Goal: Task Accomplishment & Management: Complete application form

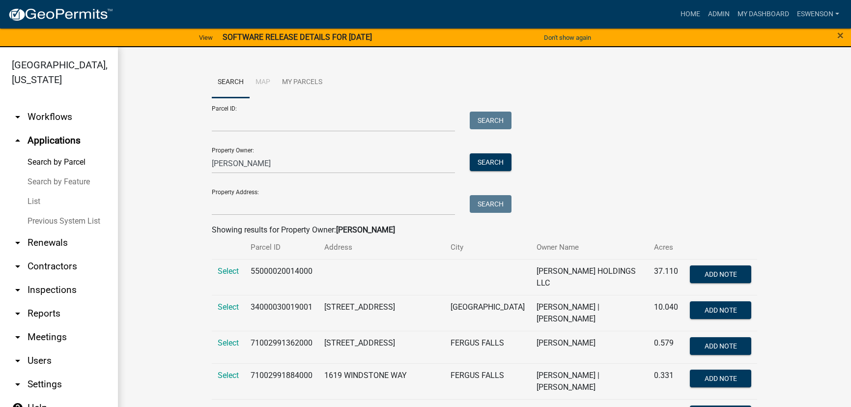
scroll to position [11, 0]
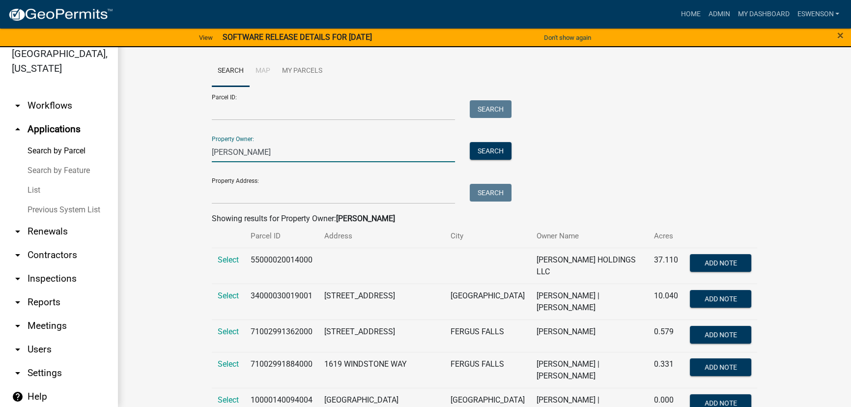
click at [266, 157] on input "arneson" at bounding box center [333, 152] width 243 height 20
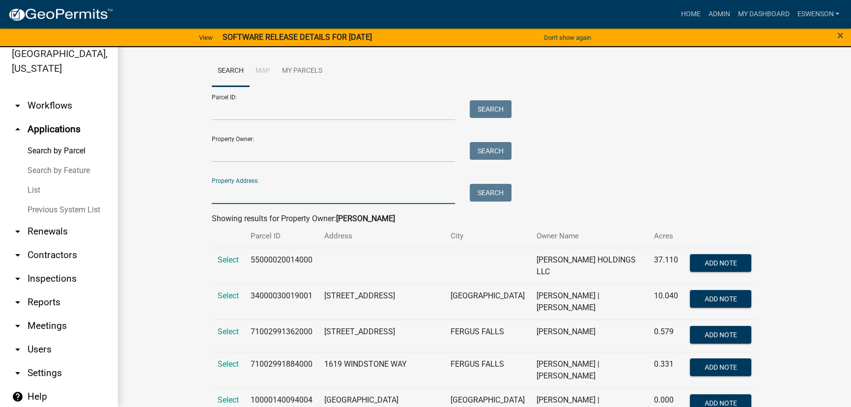
click at [234, 187] on input "Property Address:" at bounding box center [333, 194] width 243 height 20
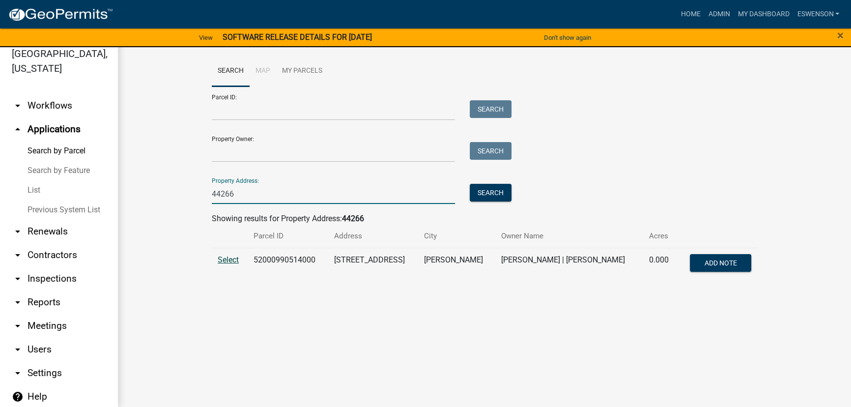
type input "44266"
click at [231, 259] on span "Select" at bounding box center [228, 259] width 21 height 9
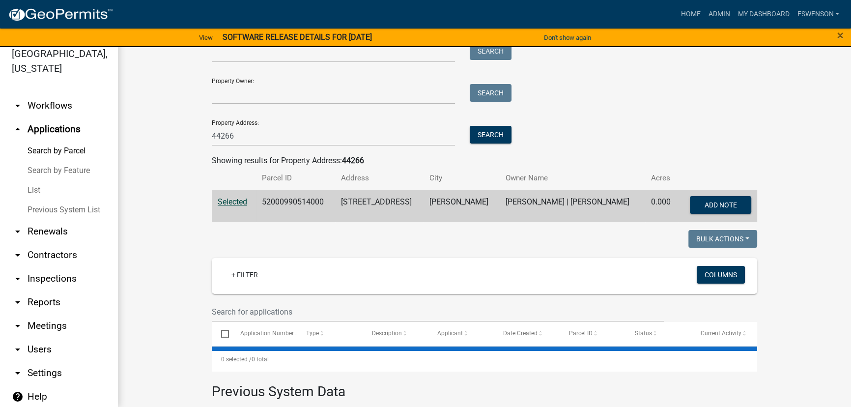
scroll to position [196, 0]
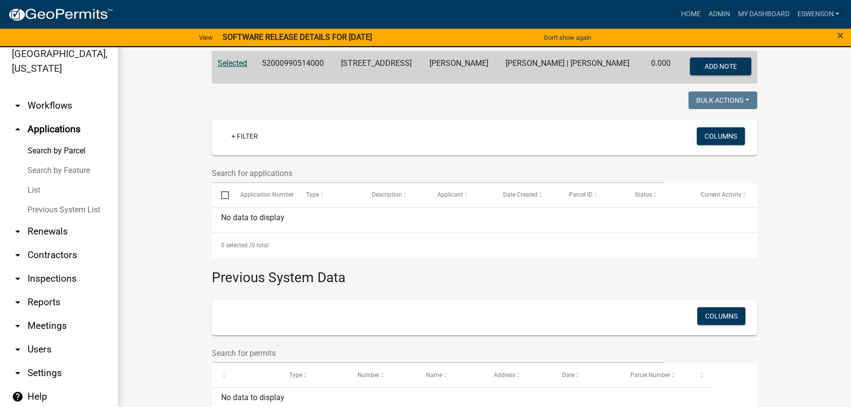
click at [298, 61] on td "52000990514000" at bounding box center [295, 67] width 79 height 32
copy td "52000990514000"
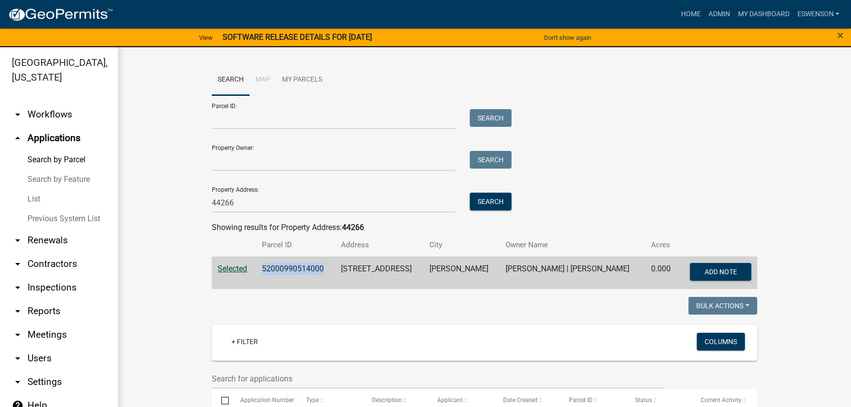
scroll to position [0, 0]
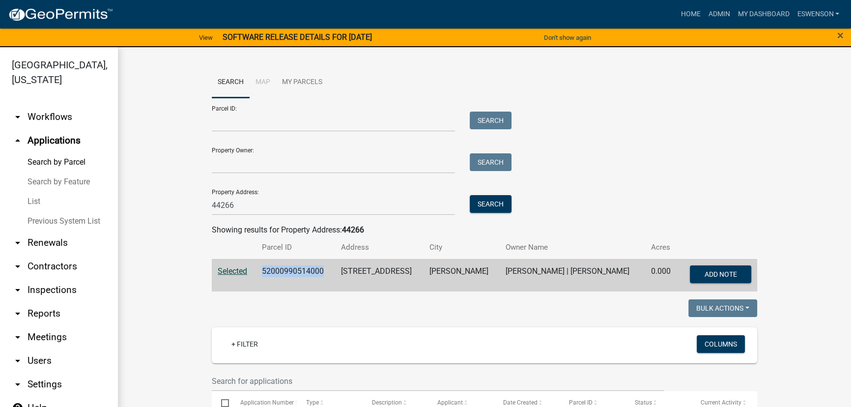
click at [57, 123] on link "arrow_drop_down Workflows" at bounding box center [59, 117] width 118 height 24
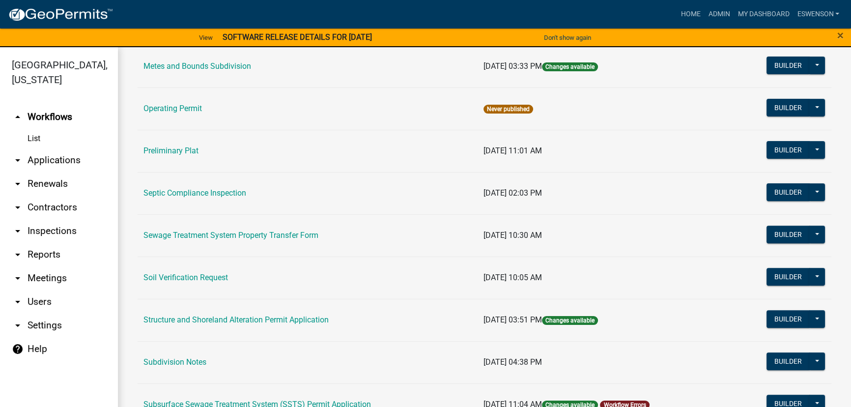
scroll to position [491, 0]
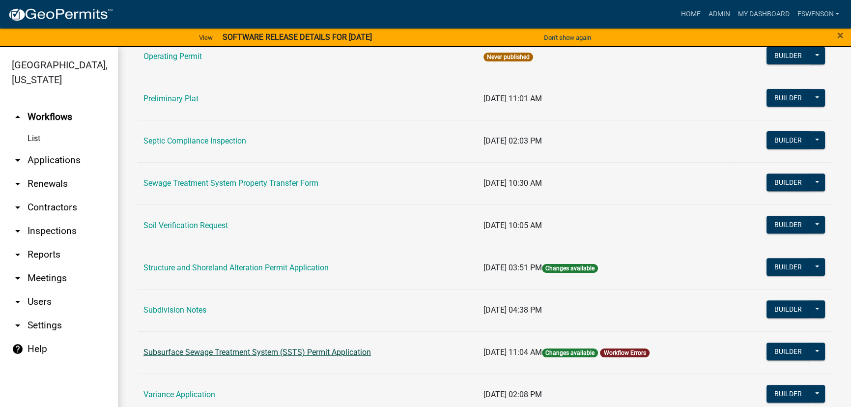
click at [279, 349] on link "Subsurface Sewage Treatment System (SSTS) Permit Application" at bounding box center [256, 351] width 227 height 9
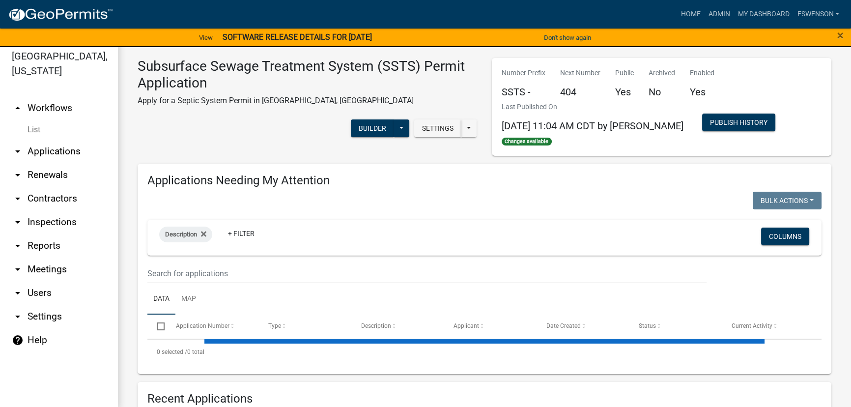
scroll to position [11, 0]
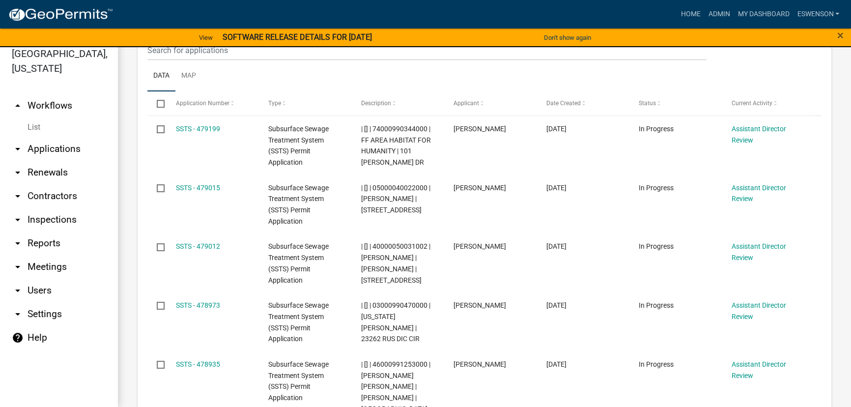
scroll to position [1027, 0]
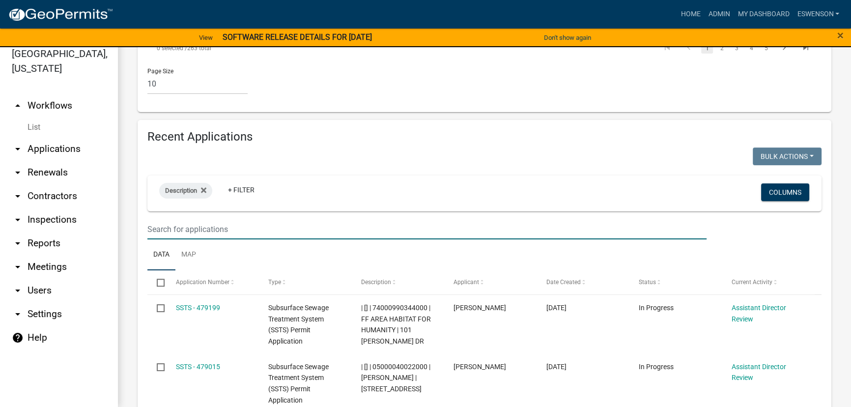
click at [191, 219] on input "text" at bounding box center [426, 229] width 559 height 20
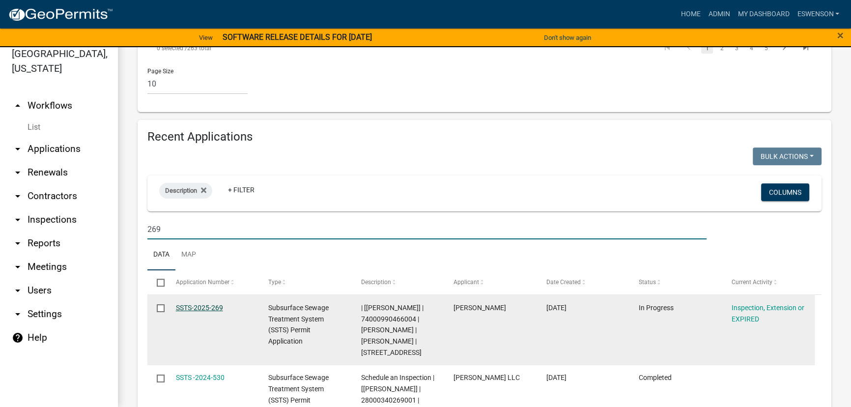
type input "269"
click at [211, 304] on link "SSTS-2025-269" at bounding box center [199, 308] width 47 height 8
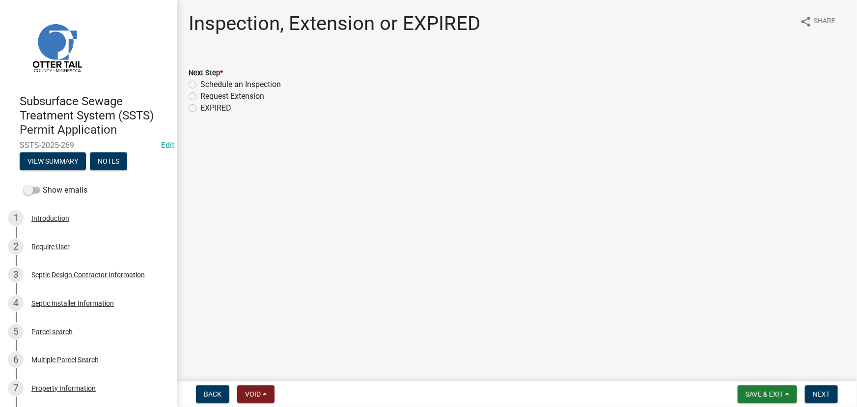
click at [274, 84] on label "Schedule an Inspection" at bounding box center [240, 85] width 81 height 12
click at [207, 84] on input "Schedule an Inspection" at bounding box center [203, 82] width 6 height 6
radio input "true"
click at [819, 395] on span "Next" at bounding box center [821, 394] width 17 height 8
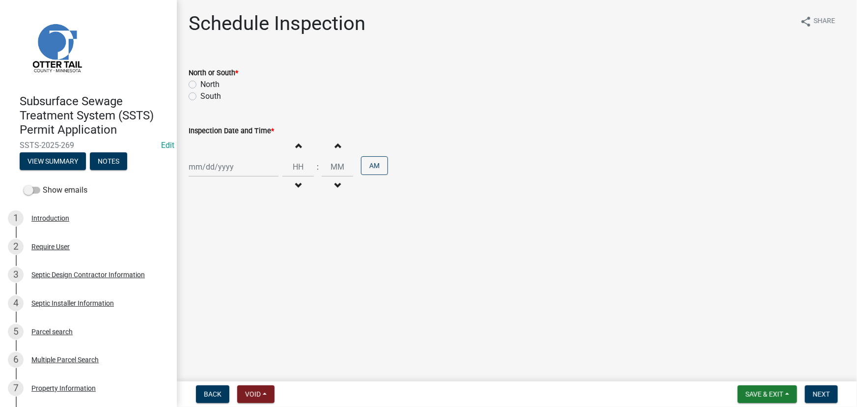
drag, startPoint x: 206, startPoint y: 83, endPoint x: 224, endPoint y: 155, distance: 74.5
click at [206, 83] on label "North" at bounding box center [209, 85] width 19 height 12
click at [206, 83] on input "North" at bounding box center [203, 82] width 6 height 6
radio input "true"
click at [208, 169] on div at bounding box center [234, 167] width 90 height 20
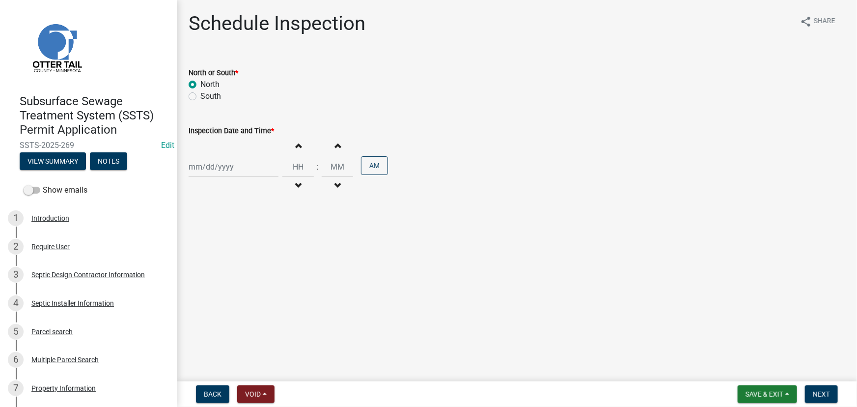
select select "9"
select select "2025"
click at [225, 252] on div "17" at bounding box center [230, 251] width 16 height 16
type input "09/17/2025"
click at [299, 168] on input "Hours" at bounding box center [297, 167] width 31 height 20
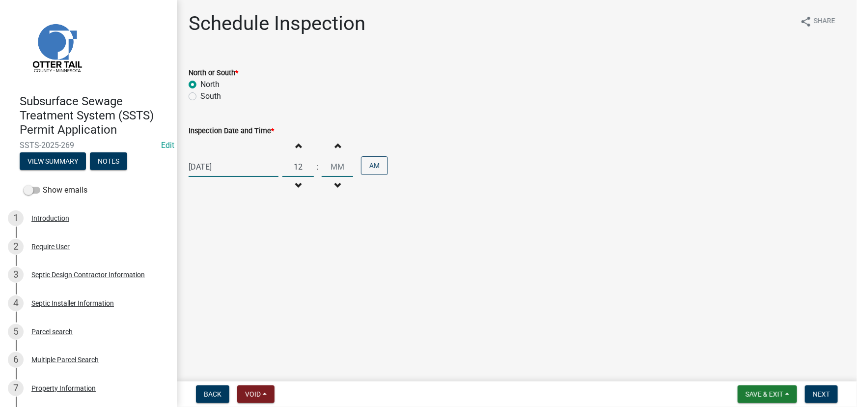
type input "12"
click at [352, 147] on div "Increment hours 12 Decrement hours : Increment minutes Decrement minutes AM" at bounding box center [335, 167] width 106 height 60
click at [337, 167] on input "Minutes" at bounding box center [337, 167] width 31 height 20
type input "00"
click at [381, 168] on button "AM" at bounding box center [374, 165] width 27 height 19
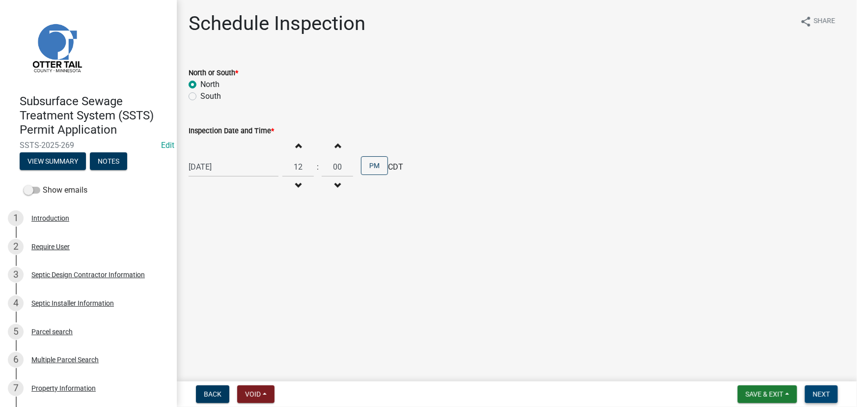
click at [830, 390] on span "Next" at bounding box center [821, 394] width 17 height 8
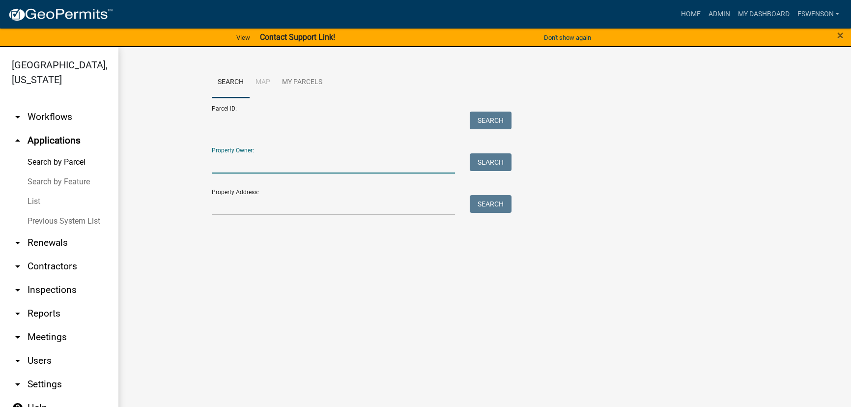
click at [256, 165] on input "Property Owner:" at bounding box center [333, 163] width 243 height 20
type input "d"
click at [233, 202] on input "Property Address:" at bounding box center [333, 205] width 243 height 20
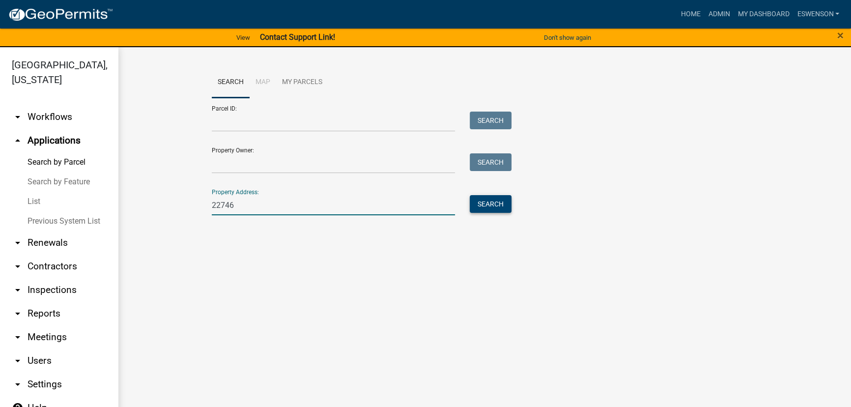
type input "22746"
click at [490, 210] on button "Search" at bounding box center [491, 204] width 42 height 18
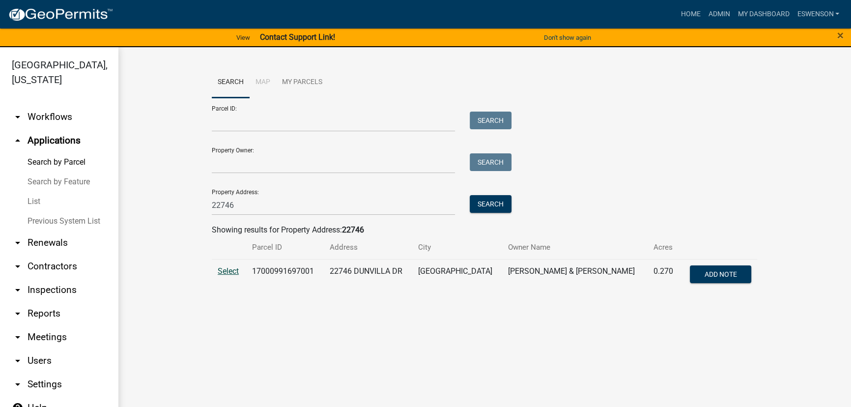
click at [225, 274] on span "Select" at bounding box center [228, 270] width 21 height 9
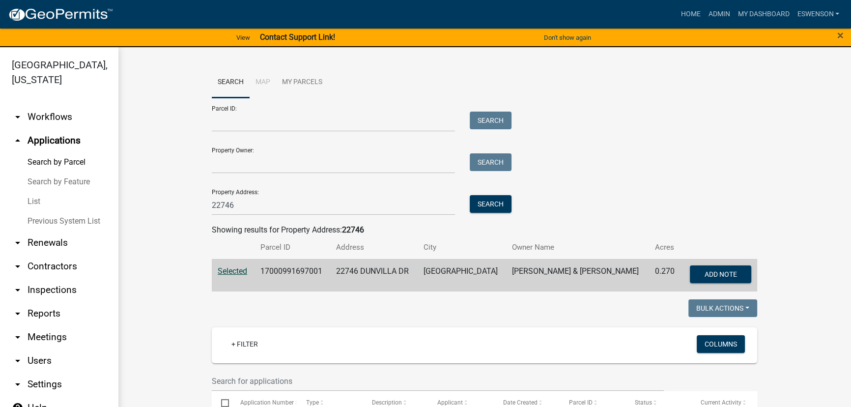
click at [290, 276] on td "17000991697001" at bounding box center [292, 275] width 76 height 32
click at [288, 268] on td "17000991697001" at bounding box center [292, 275] width 76 height 32
copy td "17000991697001"
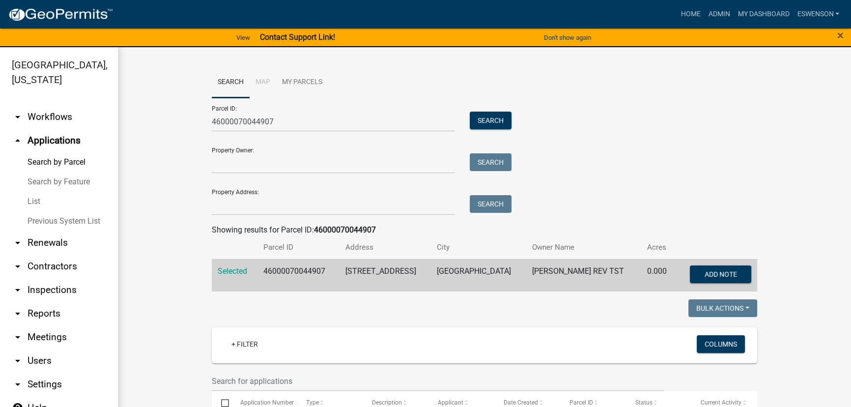
scroll to position [375, 0]
